Goal: Task Accomplishment & Management: Complete application form

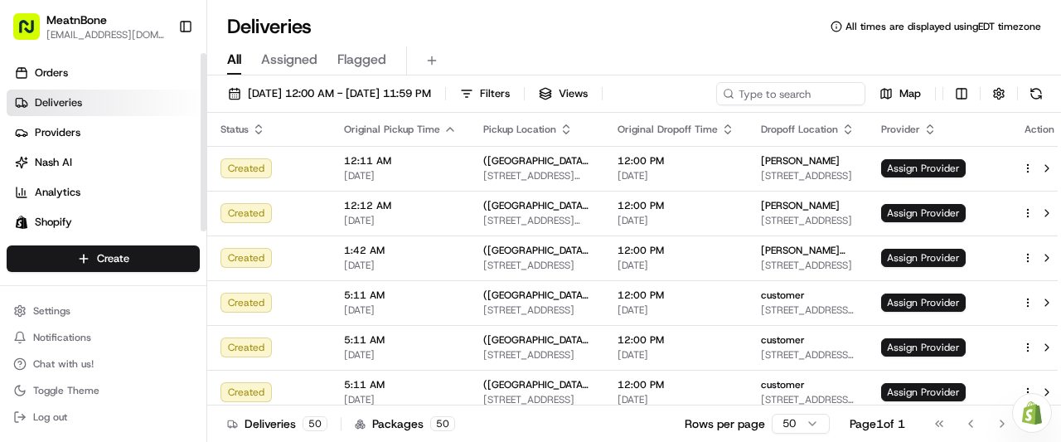
click at [78, 91] on link "Deliveries" at bounding box center [107, 102] width 200 height 27
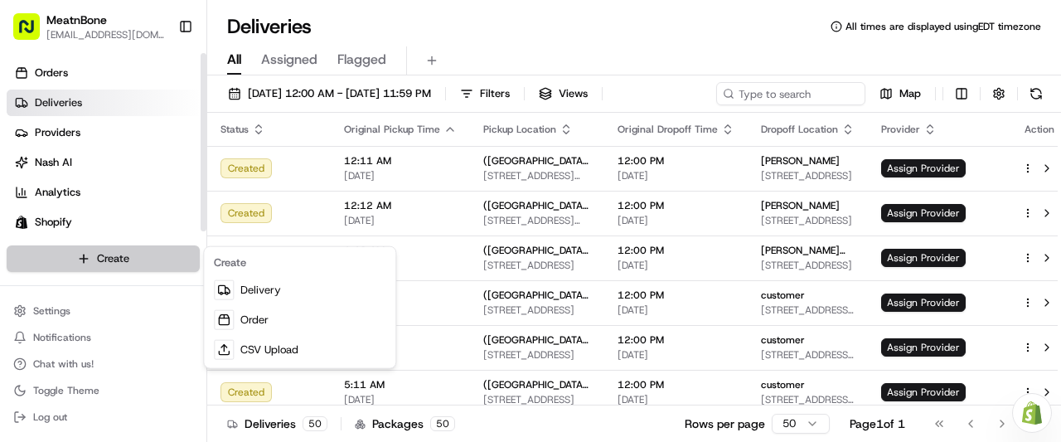
click at [80, 259] on html "MeatnBone [EMAIL_ADDRESS][DOMAIN_NAME] Toggle Sidebar Orders Deliveries Provide…" at bounding box center [530, 221] width 1061 height 442
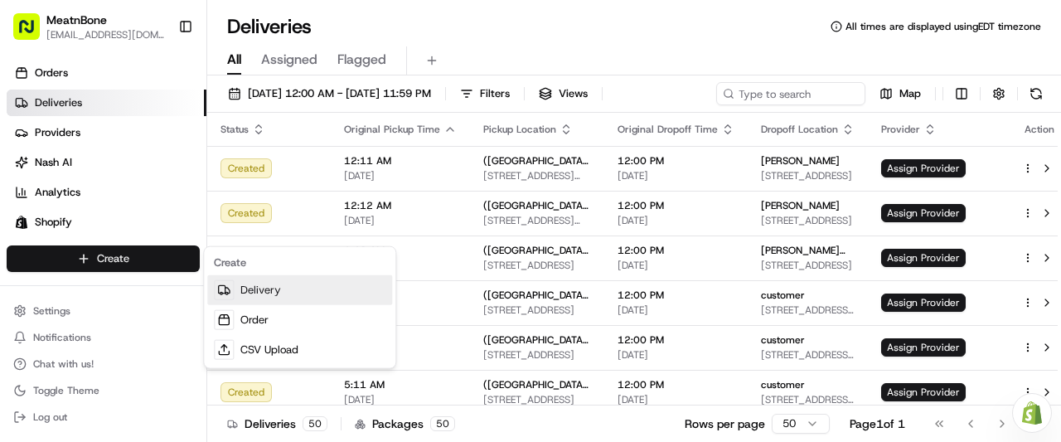
click at [250, 292] on link "Delivery" at bounding box center [299, 290] width 185 height 30
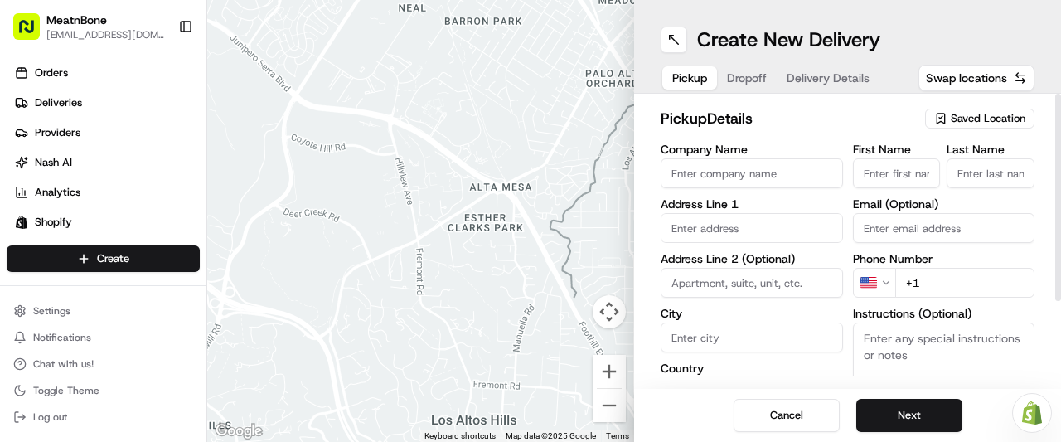
click at [733, 172] on input "Company Name" at bounding box center [751, 173] width 182 height 30
type input "Meatnbone"
type input "[STREET_ADDRESS][PERSON_NAME]"
type input "Orlando"
type input "[GEOGRAPHIC_DATA]"
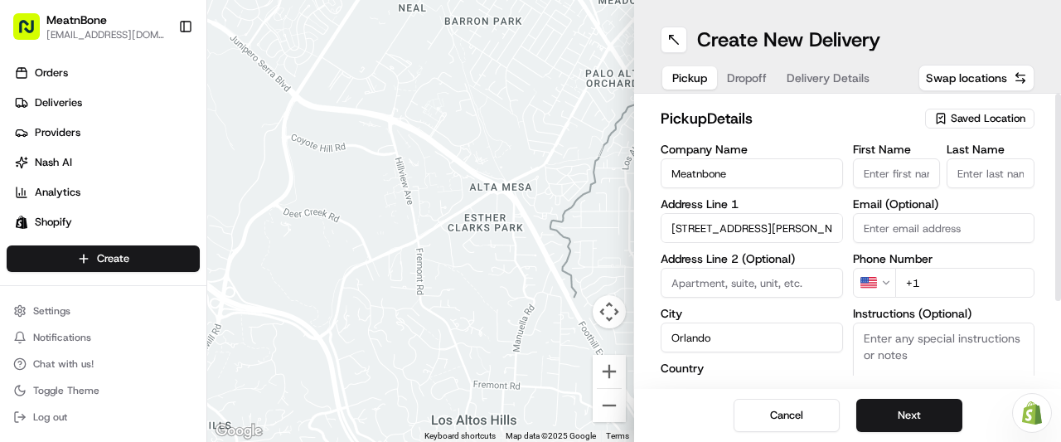
type input "FL"
type input "32803"
type input "[PERSON_NAME]"
type input "Unamuno"
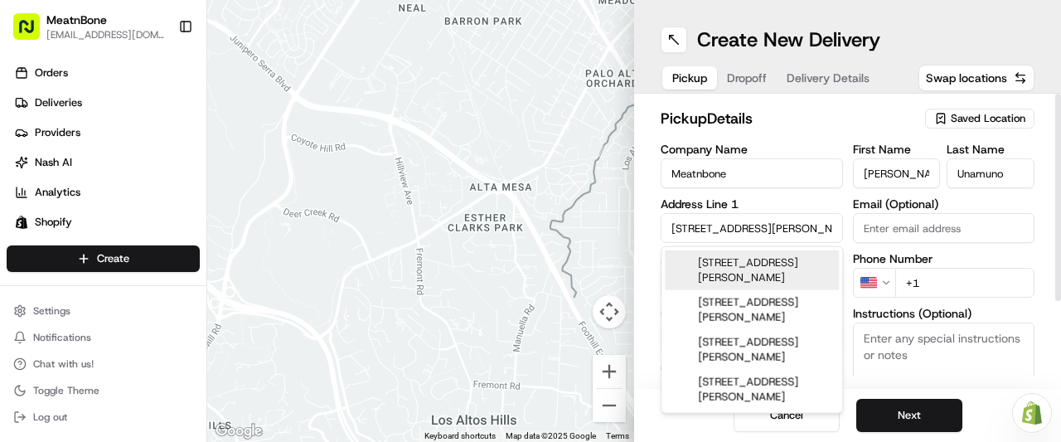
click at [939, 288] on input "+1" at bounding box center [965, 283] width 140 height 30
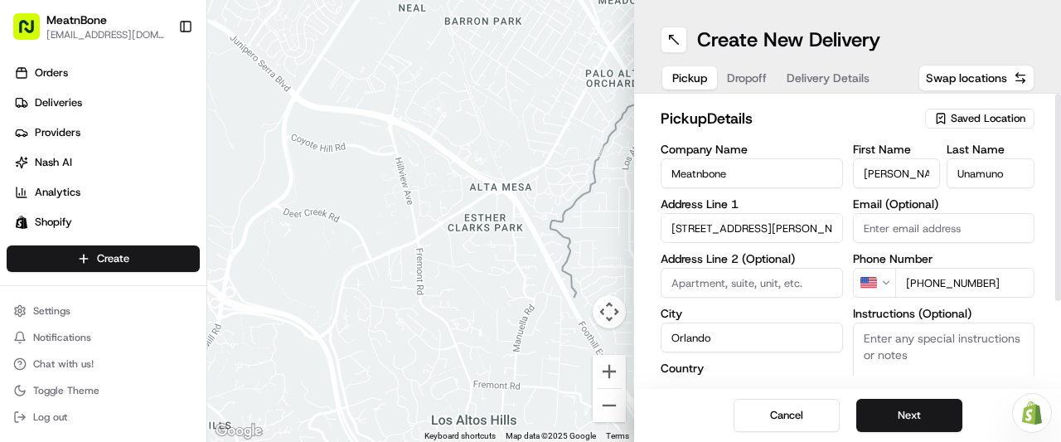
type input "[PHONE_NUMBER]"
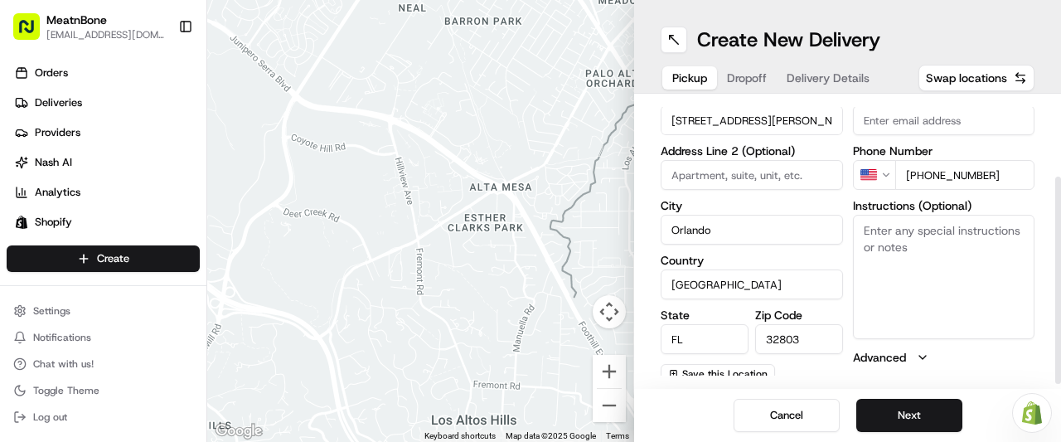
scroll to position [115, 0]
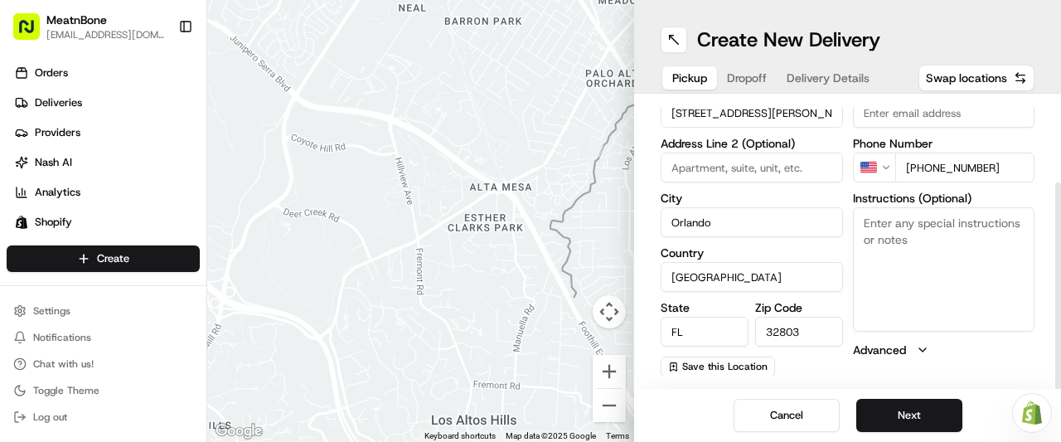
drag, startPoint x: 1060, startPoint y: 278, endPoint x: 1014, endPoint y: 450, distance: 177.5
click at [1055, 389] on div at bounding box center [1058, 285] width 6 height 207
click at [899, 418] on button "Next" at bounding box center [909, 415] width 106 height 33
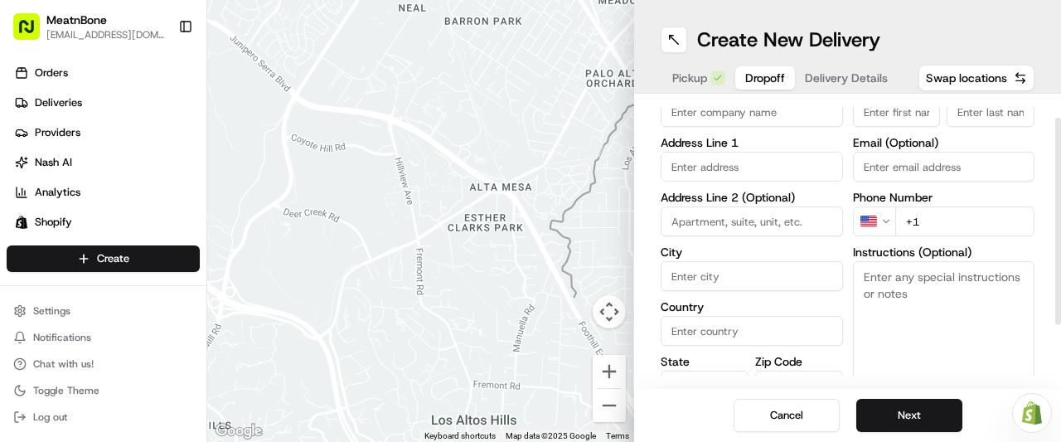
scroll to position [0, 0]
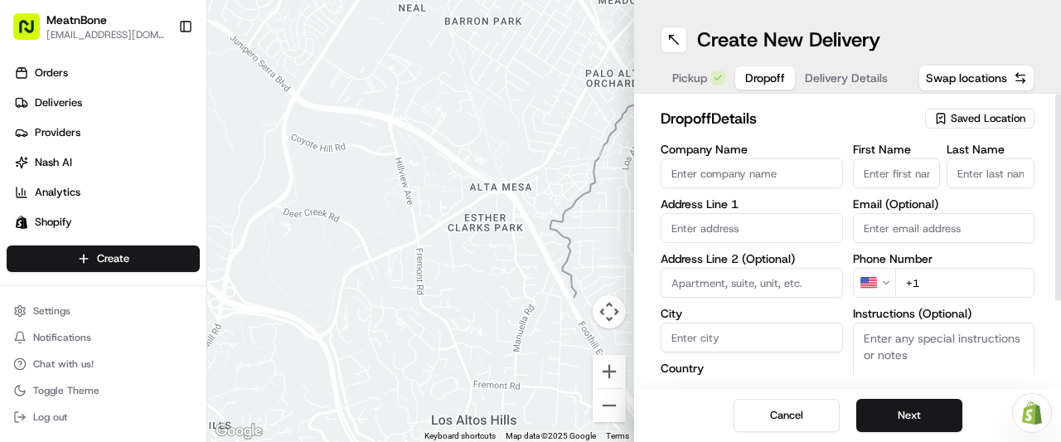
drag, startPoint x: 1057, startPoint y: 217, endPoint x: 1045, endPoint y: 111, distance: 106.8
click at [1055, 111] on div at bounding box center [1058, 197] width 6 height 207
click at [890, 165] on input "First Name" at bounding box center [897, 173] width 88 height 30
type input "[PERSON_NAME]"
click at [989, 162] on input "Last Name" at bounding box center [990, 173] width 88 height 30
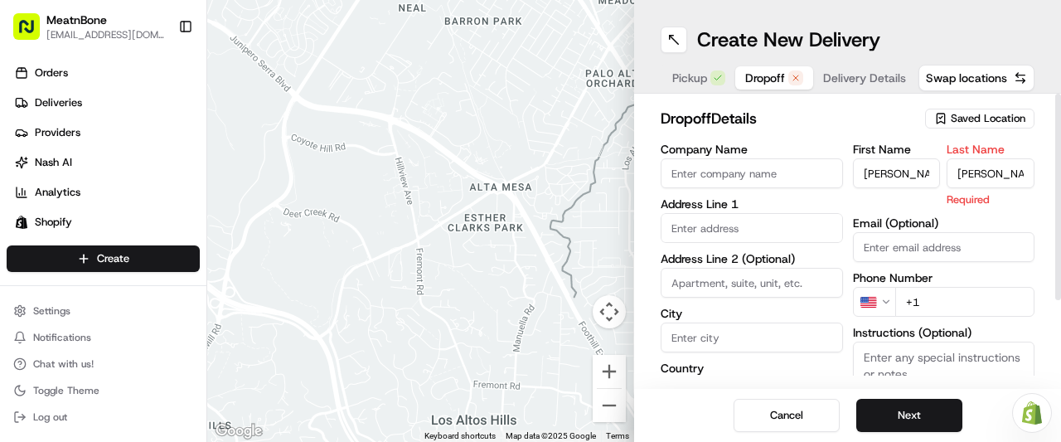
type input "[PERSON_NAME]"
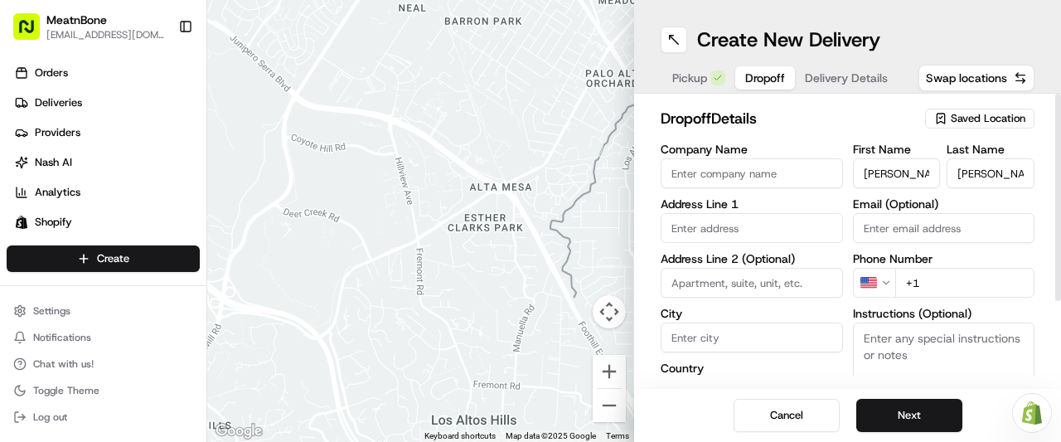
click at [993, 152] on label "Last Name" at bounding box center [990, 149] width 88 height 12
click at [993, 158] on input "[PERSON_NAME]" at bounding box center [990, 173] width 88 height 30
drag, startPoint x: 736, startPoint y: 235, endPoint x: 731, endPoint y: 244, distance: 11.1
click at [731, 244] on div "Company Name Address Line 1 Address Line 2 (Optional) City Country State Zip Co…" at bounding box center [751, 317] width 182 height 348
click at [728, 221] on input "text" at bounding box center [751, 228] width 182 height 30
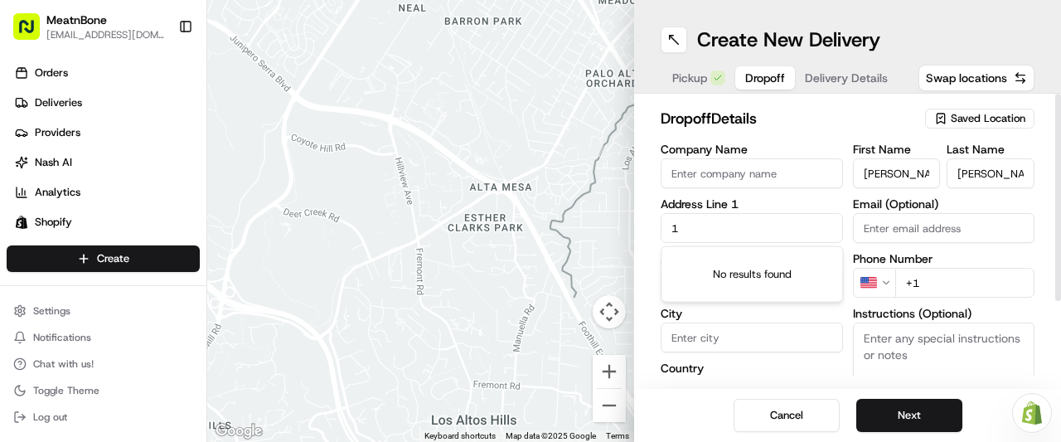
click at [728, 221] on input "1" at bounding box center [751, 228] width 182 height 30
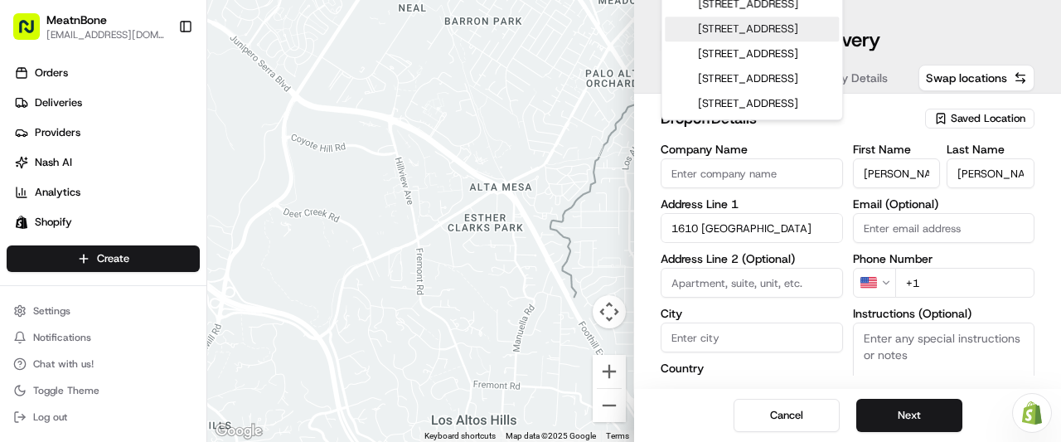
click at [741, 39] on div "[STREET_ADDRESS]" at bounding box center [752, 29] width 174 height 25
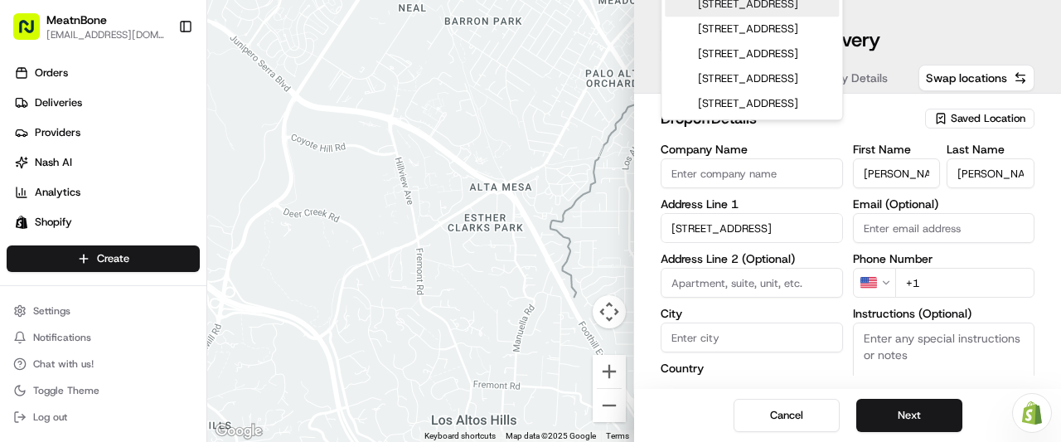
type input "[STREET_ADDRESS][PERSON_NAME]"
type input "Kissimmee"
type input "[GEOGRAPHIC_DATA]"
type input "FL"
type input "34743"
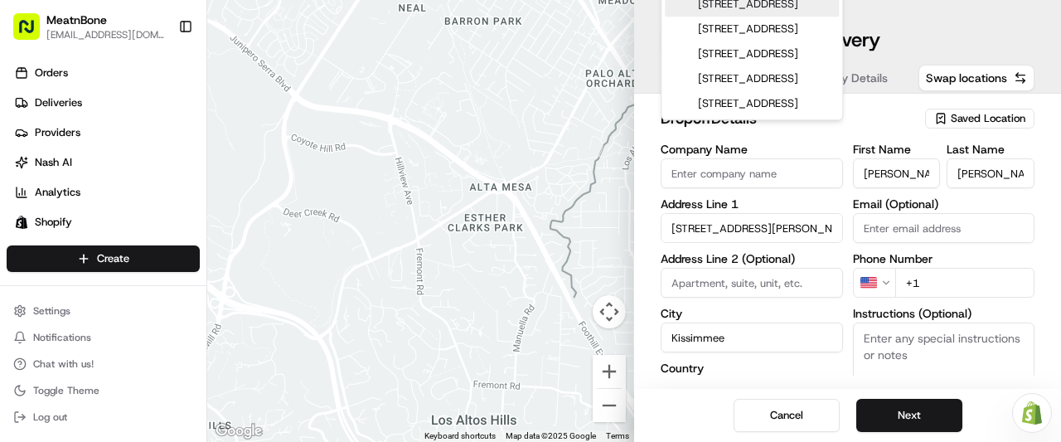
type input "[STREET_ADDRESS]"
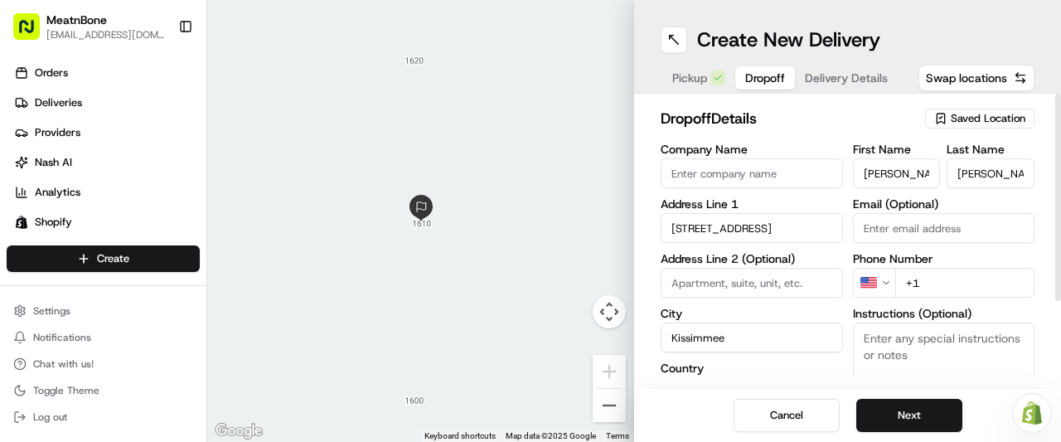
click at [942, 283] on input "+1" at bounding box center [965, 283] width 140 height 30
type input "[PHONE_NUMBER]"
click at [902, 417] on button "Next" at bounding box center [909, 415] width 106 height 33
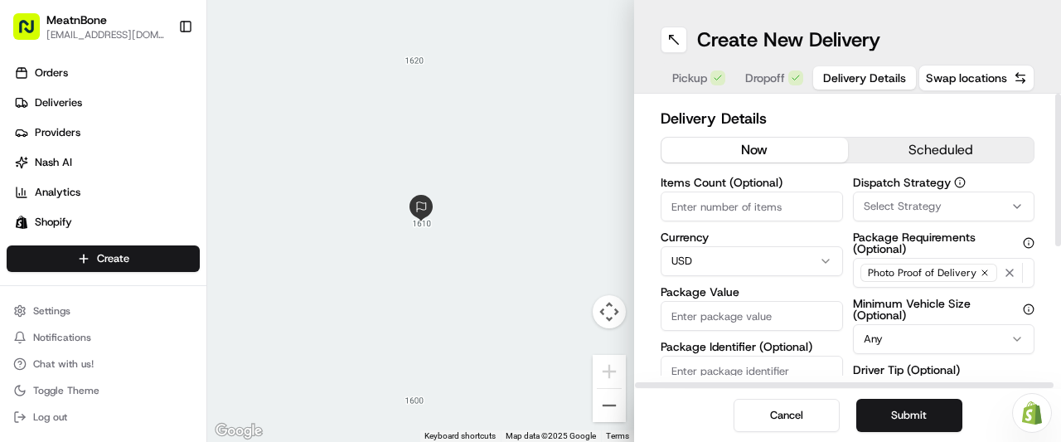
click at [733, 153] on button "now" at bounding box center [754, 150] width 186 height 25
click at [723, 201] on input "Items Count (Optional)" at bounding box center [751, 206] width 182 height 30
type input "10"
click at [786, 315] on input "Package Value" at bounding box center [751, 316] width 182 height 30
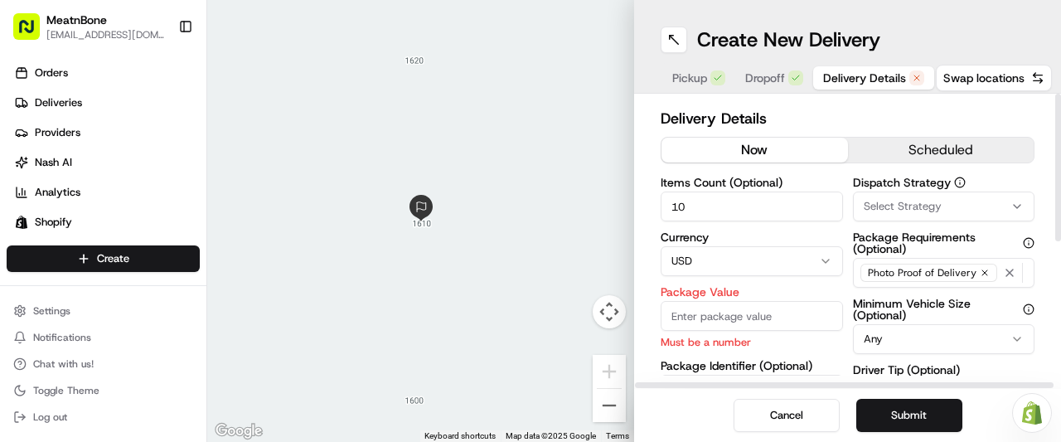
click at [706, 322] on input "Package Value" at bounding box center [751, 316] width 182 height 30
type input "225.99"
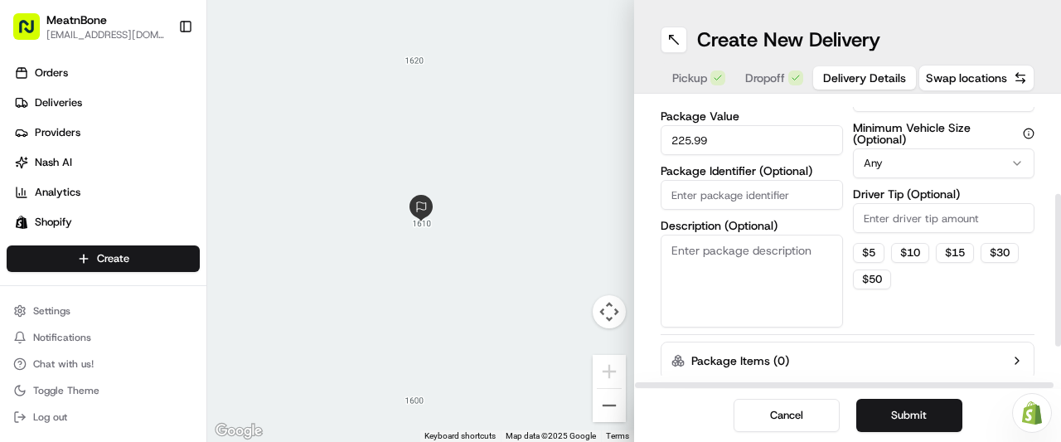
scroll to position [177, 0]
drag, startPoint x: 1055, startPoint y: 143, endPoint x: 1045, endPoint y: 243, distance: 100.8
click at [1055, 243] on div at bounding box center [1058, 270] width 6 height 152
click at [783, 184] on input "Package Identifier (Optional)" at bounding box center [751, 193] width 182 height 30
type input "#252900"
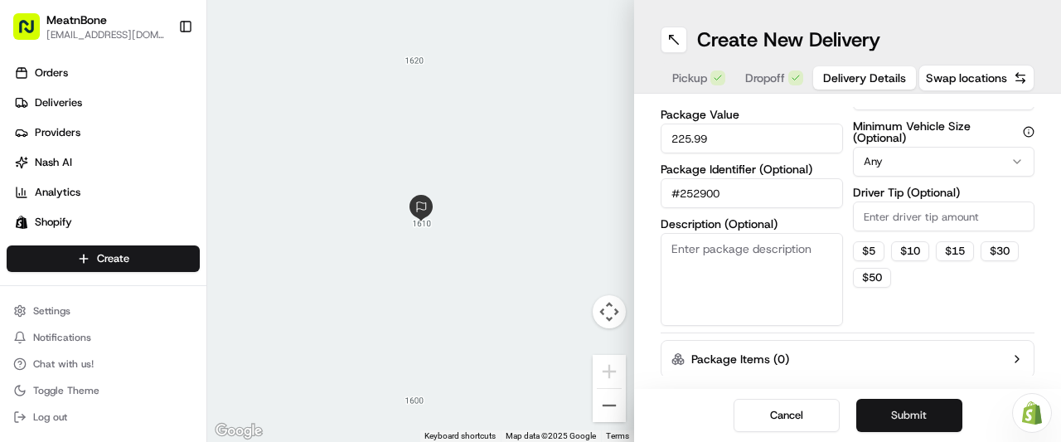
click at [901, 418] on button "Submit" at bounding box center [909, 415] width 106 height 33
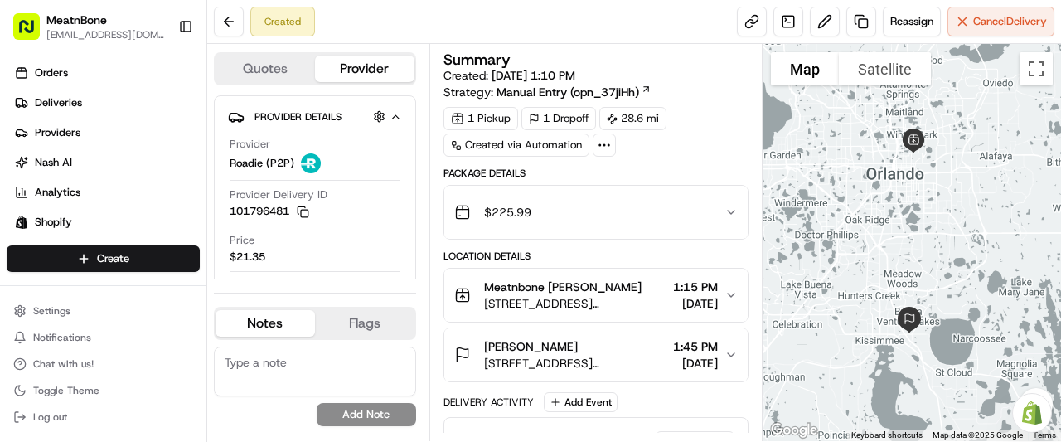
click at [901, 418] on div at bounding box center [911, 242] width 299 height 397
